Goal: Navigation & Orientation: Find specific page/section

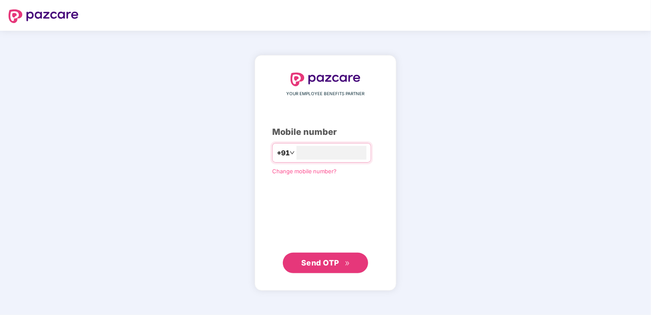
type input "**********"
click at [314, 267] on span "Send OTP" at bounding box center [325, 263] width 49 height 12
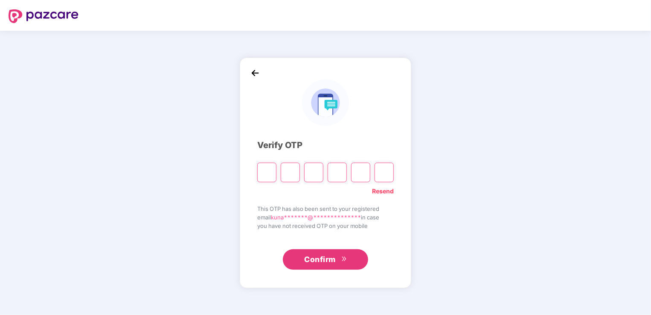
paste input "*"
type input "*"
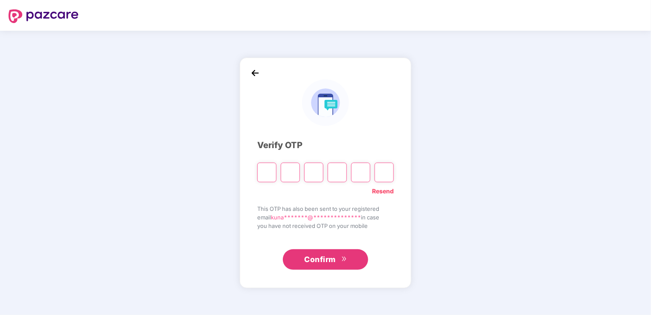
type input "*"
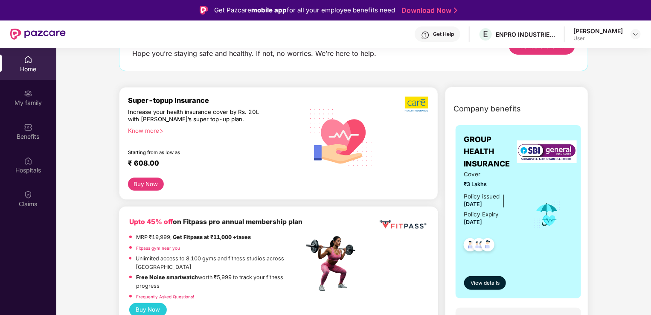
scroll to position [85, 0]
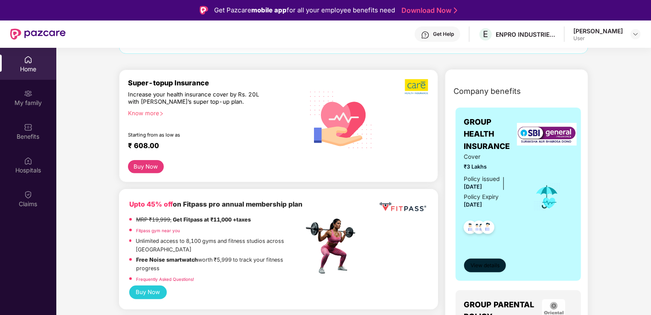
click at [488, 266] on span "View details" at bounding box center [485, 266] width 29 height 8
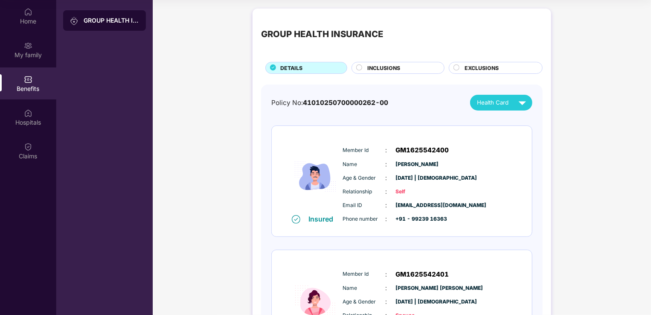
click at [398, 67] on span "INCLUSIONS" at bounding box center [384, 68] width 33 height 8
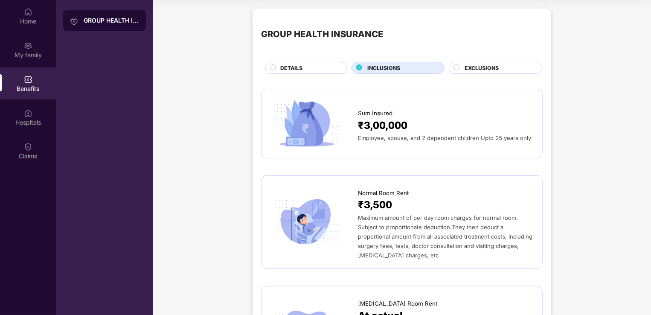
click at [500, 66] on div "EXCLUSIONS" at bounding box center [500, 68] width 78 height 9
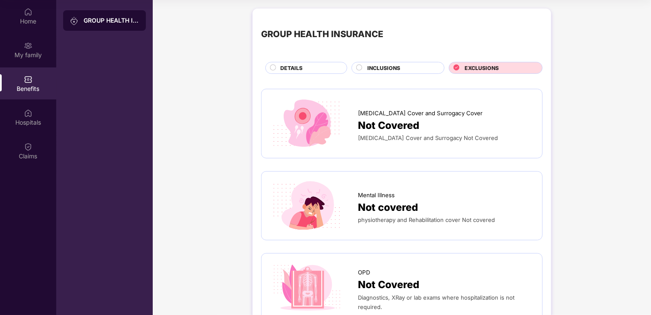
click at [387, 70] on span "INCLUSIONS" at bounding box center [384, 68] width 33 height 8
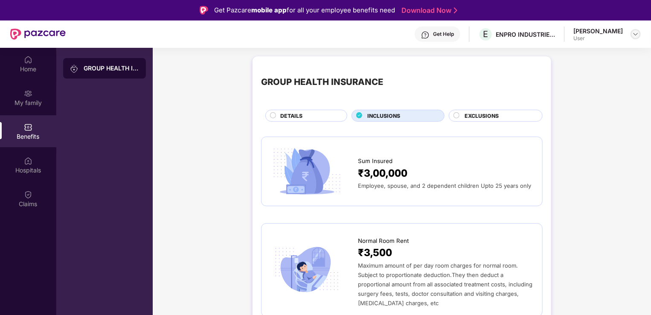
click at [637, 34] on img at bounding box center [636, 34] width 7 height 7
click at [635, 35] on img at bounding box center [636, 34] width 7 height 7
click at [28, 68] on div "Home" at bounding box center [28, 69] width 56 height 9
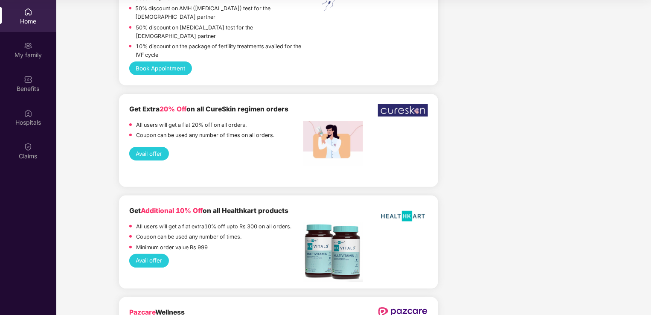
scroll to position [1731, 0]
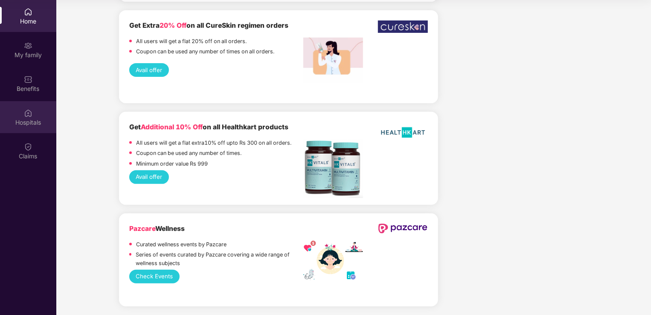
click at [23, 118] on div "Hospitals" at bounding box center [28, 122] width 56 height 9
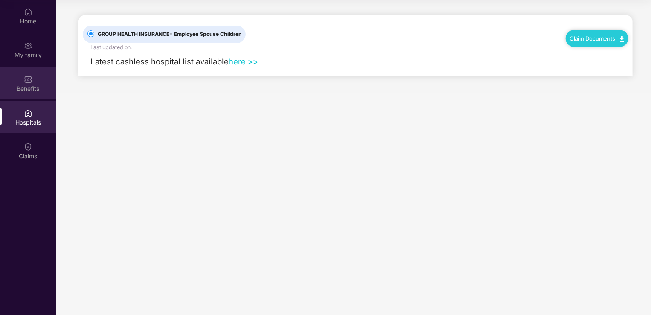
click at [26, 90] on div "Benefits" at bounding box center [28, 89] width 56 height 9
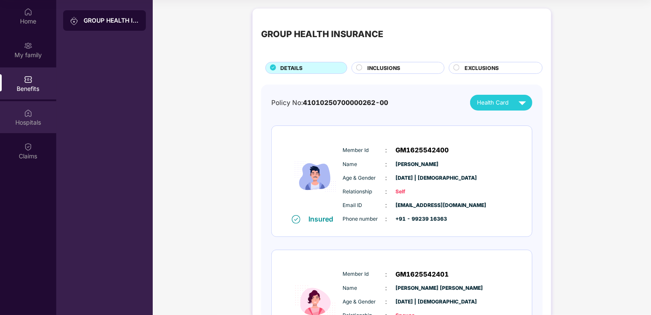
click at [29, 120] on div "Hospitals" at bounding box center [28, 122] width 56 height 9
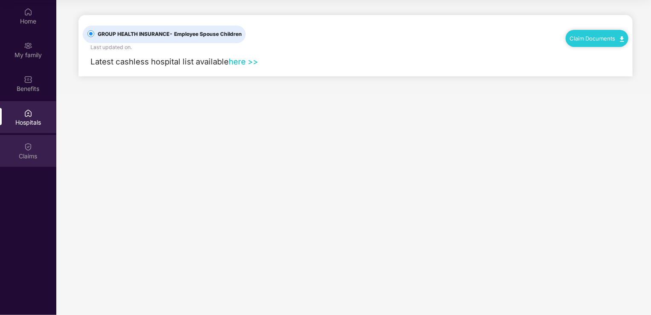
click at [28, 152] on div "Claims" at bounding box center [28, 156] width 56 height 9
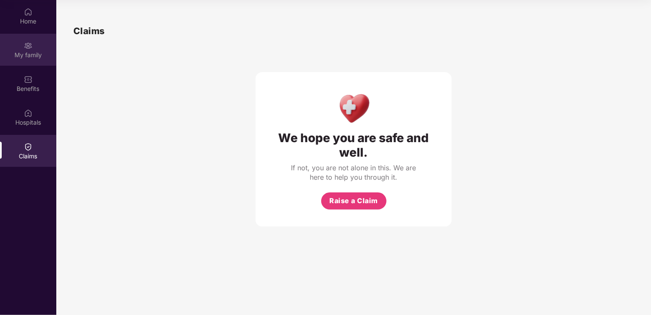
click at [28, 55] on div "My family" at bounding box center [28, 55] width 56 height 9
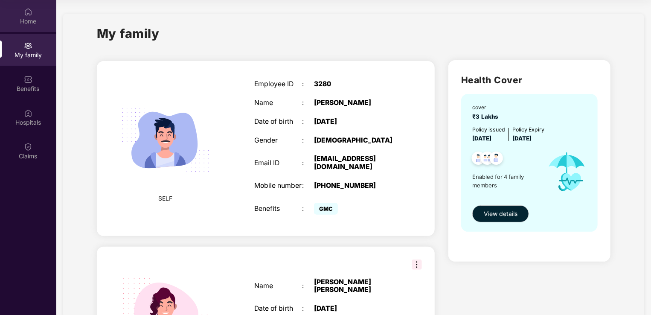
click at [26, 14] on img at bounding box center [28, 12] width 9 height 9
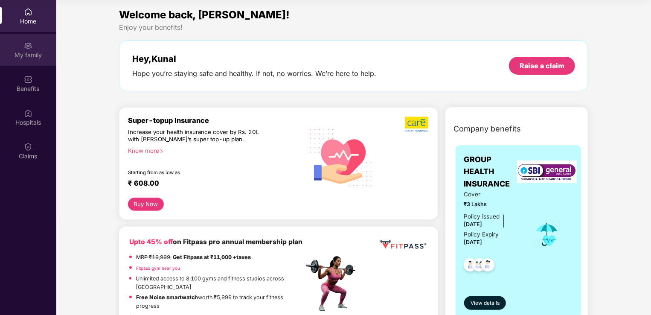
click at [24, 51] on div "My family" at bounding box center [28, 55] width 56 height 9
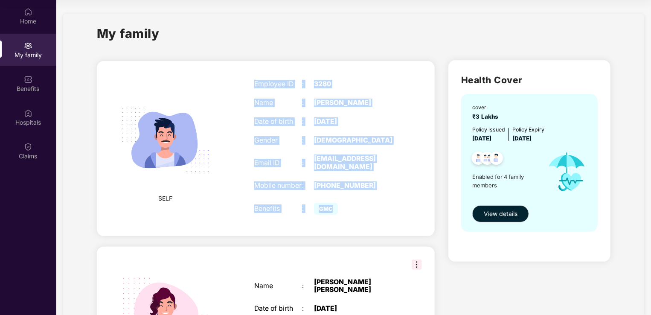
drag, startPoint x: 254, startPoint y: 85, endPoint x: 375, endPoint y: 204, distance: 169.9
click at [375, 204] on div "Employee ID : 3280 Name : [PERSON_NAME] Date of birth : [DEMOGRAPHIC_DATA] Gend…" at bounding box center [326, 149] width 160 height 158
click at [389, 178] on div "Employee ID : 3280 Name : [PERSON_NAME] Date of birth : [DEMOGRAPHIC_DATA] Gend…" at bounding box center [326, 149] width 160 height 158
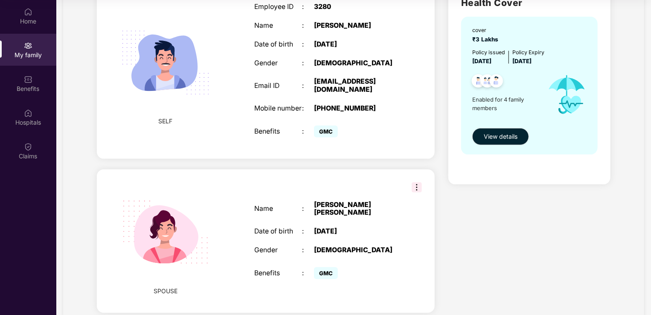
scroll to position [76, 0]
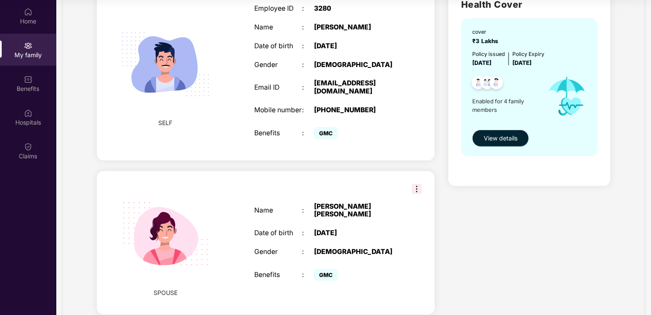
click at [497, 137] on span "View details" at bounding box center [501, 138] width 34 height 9
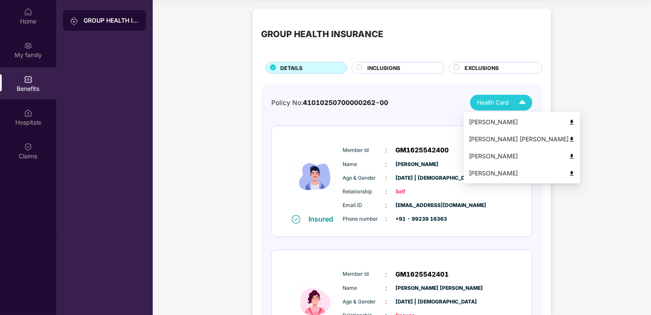
click at [569, 122] on img at bounding box center [572, 122] width 6 height 6
click at [522, 102] on img at bounding box center [522, 102] width 15 height 15
click at [569, 137] on img at bounding box center [572, 139] width 6 height 6
click at [569, 156] on img at bounding box center [572, 156] width 6 height 6
click at [520, 105] on img at bounding box center [522, 102] width 15 height 15
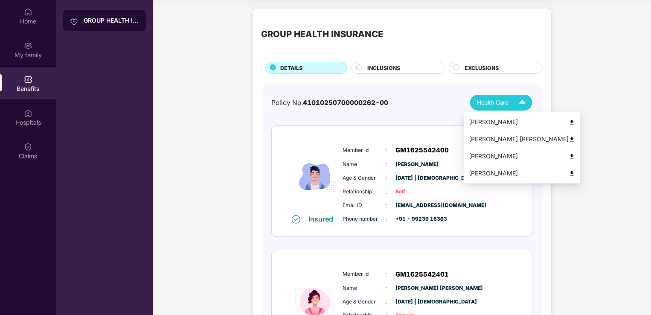
click at [569, 174] on img at bounding box center [572, 173] width 6 height 6
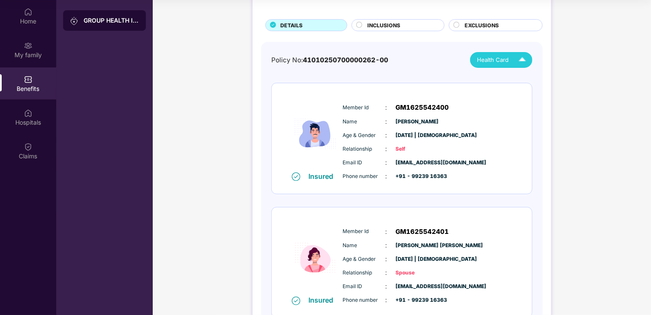
scroll to position [128, 0]
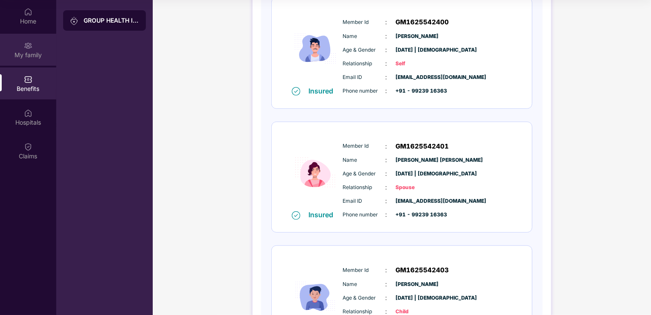
click at [34, 44] on div "My family" at bounding box center [28, 50] width 56 height 32
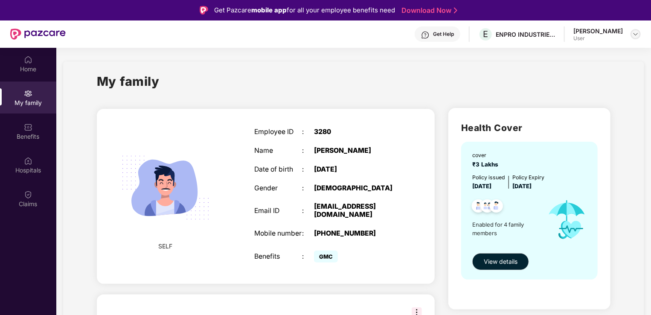
click at [633, 36] on img at bounding box center [636, 34] width 7 height 7
click at [555, 56] on div "Logout" at bounding box center [595, 54] width 111 height 17
